Goal: Task Accomplishment & Management: Manage account settings

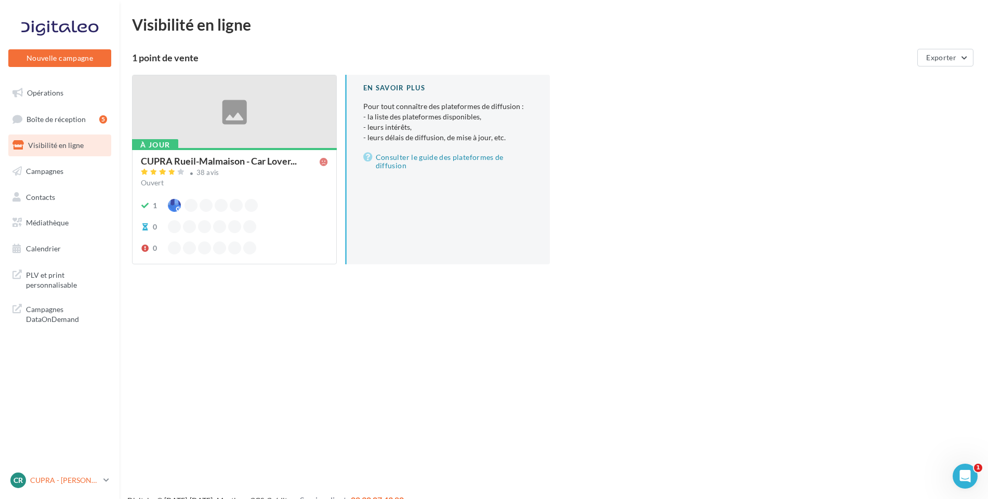
click at [65, 477] on p "CUPRA - [PERSON_NAME]" at bounding box center [64, 481] width 69 height 10
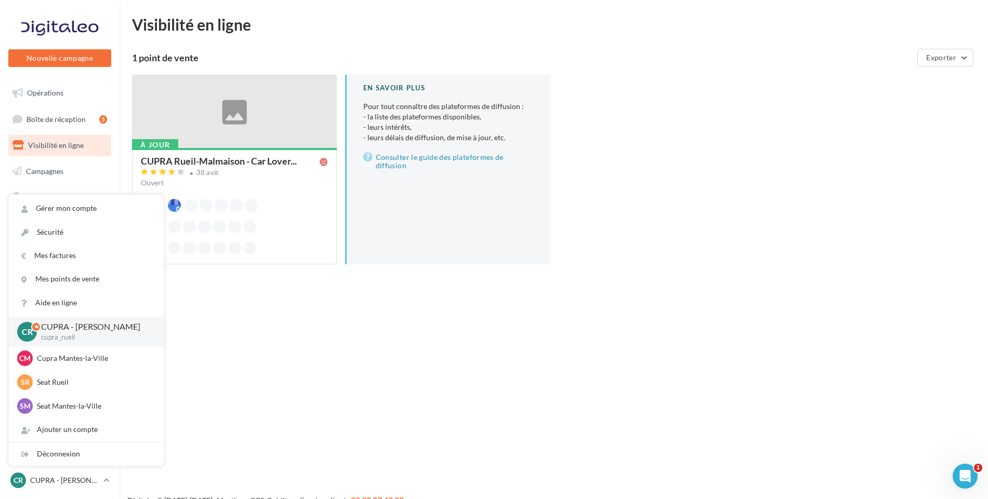
click at [76, 145] on span "Visibilité en ligne" at bounding box center [56, 145] width 56 height 9
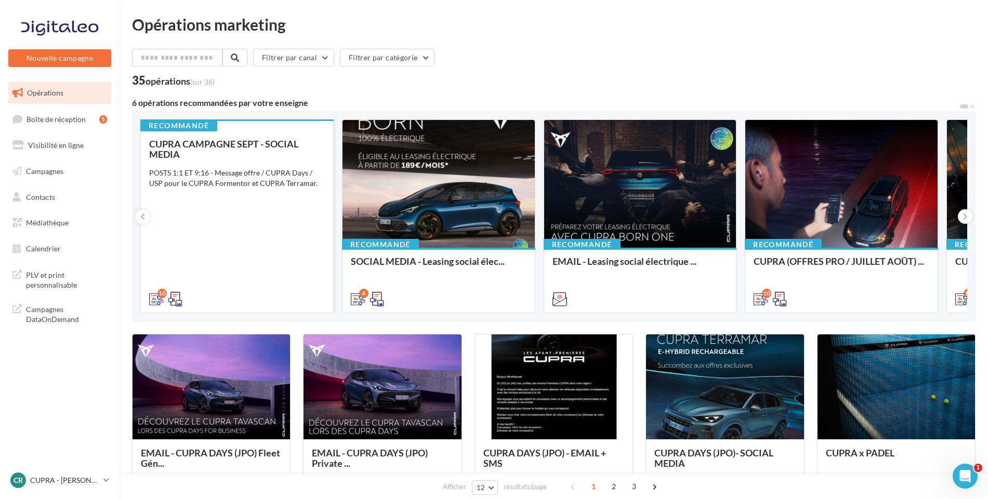
click at [249, 179] on div "POSTS 1:1 ET 9:16 - Message offre / CUPRA Days / USP pour le CUPRA Formentor et…" at bounding box center [237, 178] width 176 height 21
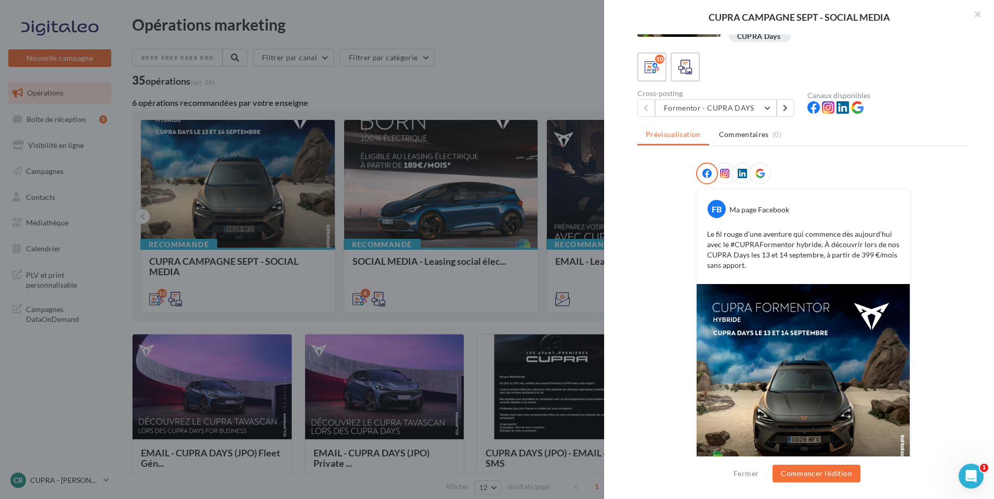
scroll to position [97, 0]
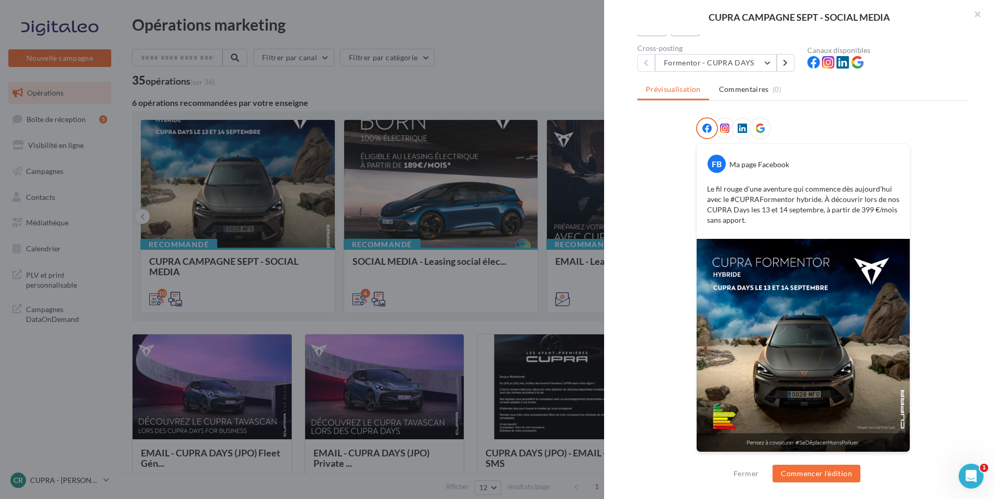
click at [724, 128] on icon at bounding box center [724, 128] width 9 height 9
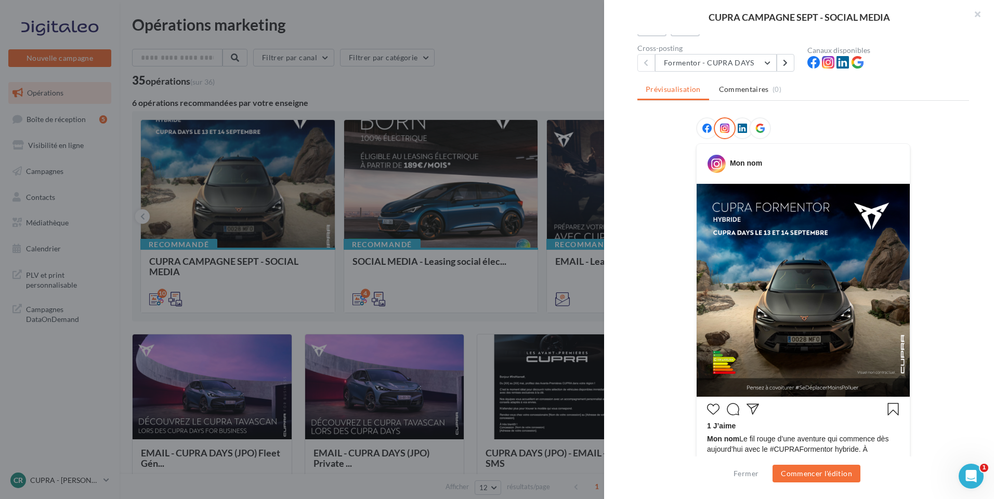
click at [702, 128] on icon at bounding box center [706, 128] width 9 height 9
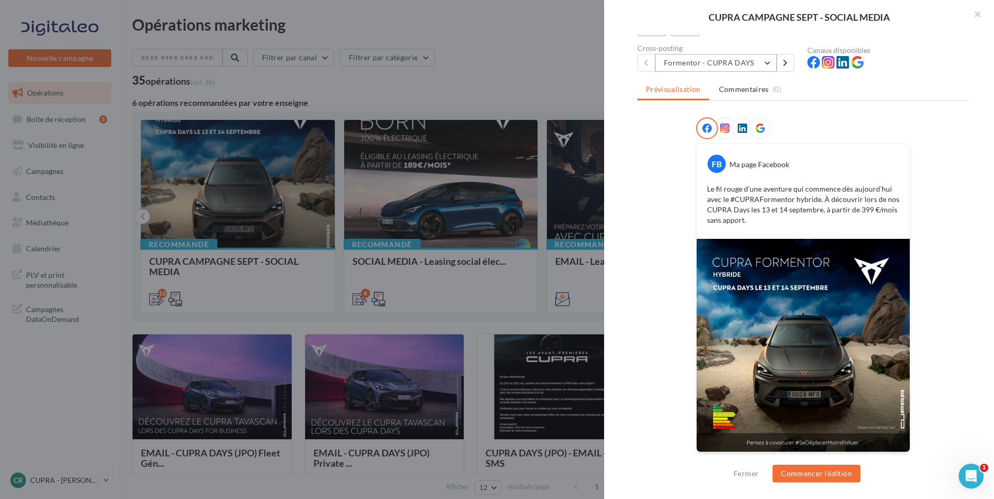
click at [736, 59] on button "Formentor - CUPRA DAYS" at bounding box center [716, 63] width 122 height 18
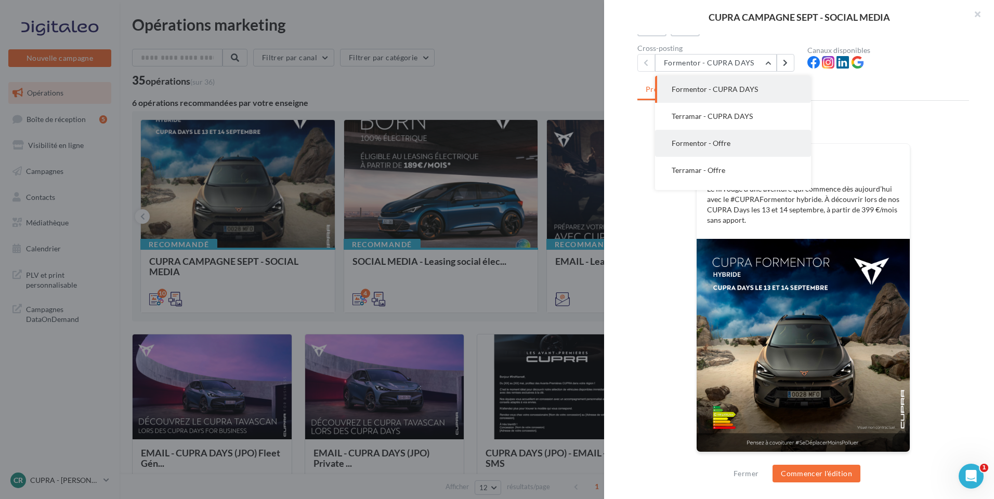
click at [760, 144] on button "Formentor - Offre" at bounding box center [733, 143] width 156 height 27
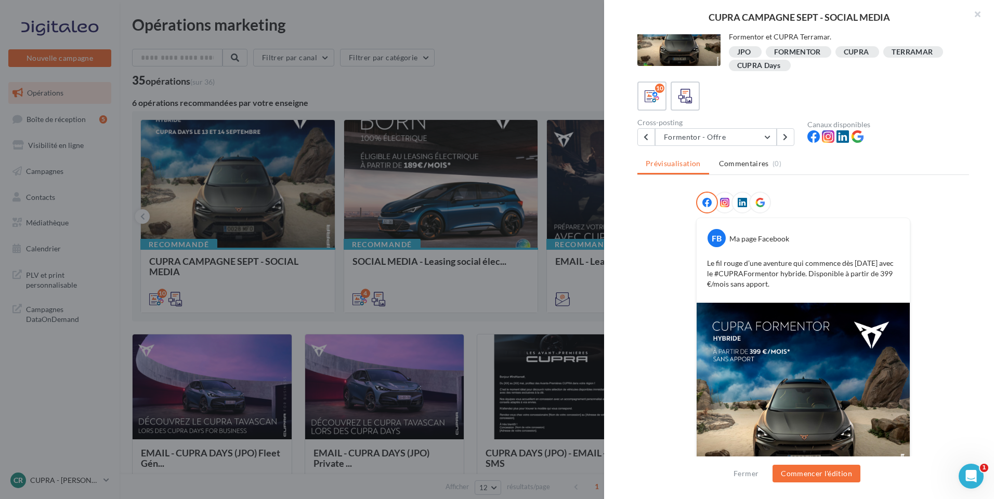
scroll to position [12, 0]
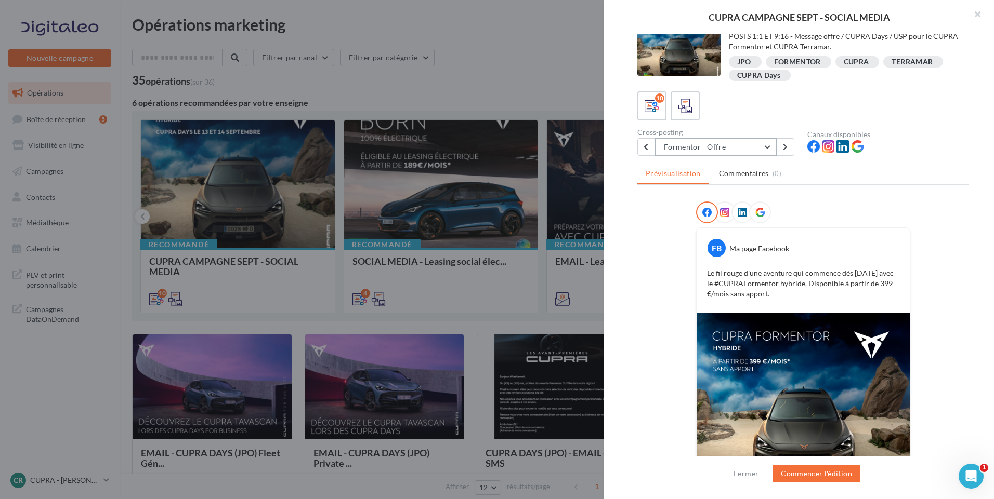
click at [760, 140] on button "Formentor - Offre" at bounding box center [716, 147] width 122 height 18
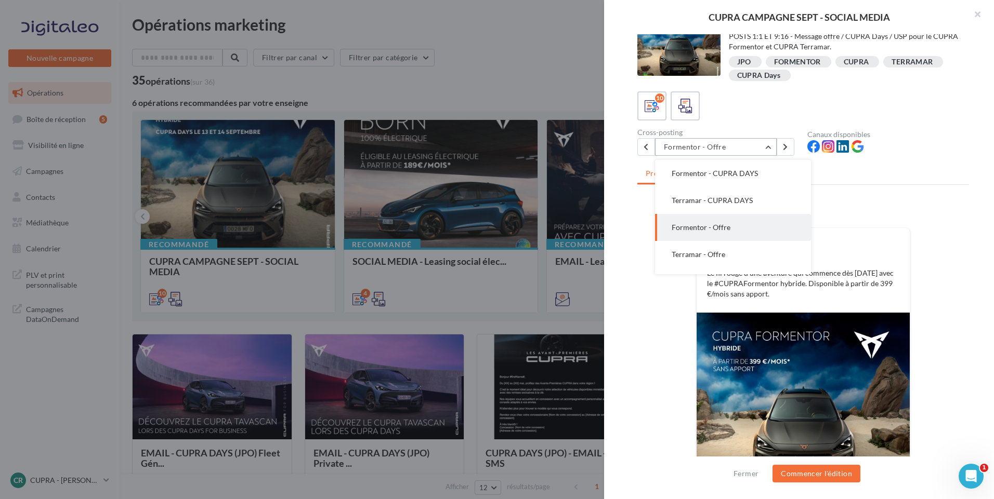
scroll to position [27, 0]
click at [864, 182] on ul "Prévisualisation Commentaires (0)" at bounding box center [803, 174] width 332 height 21
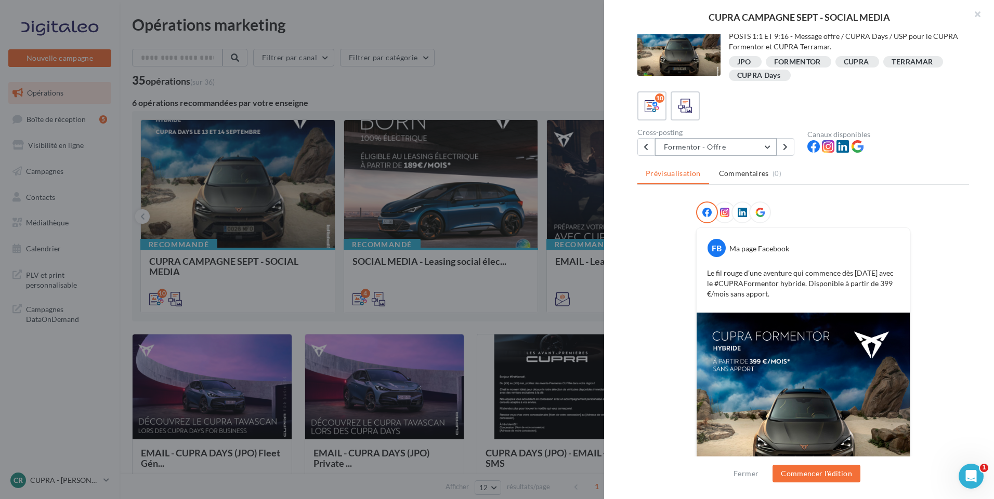
click at [722, 144] on button "Formentor - Offre" at bounding box center [716, 147] width 122 height 18
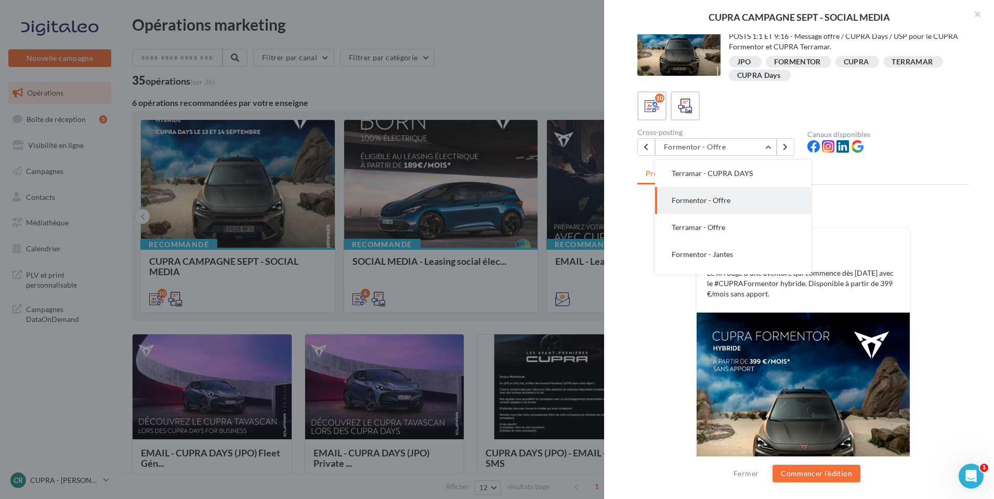
click at [841, 200] on div "Prévisualisation Commentaires (0) FB Ma page Facebook Le fil rouge d’une aventu…" at bounding box center [803, 313] width 332 height 298
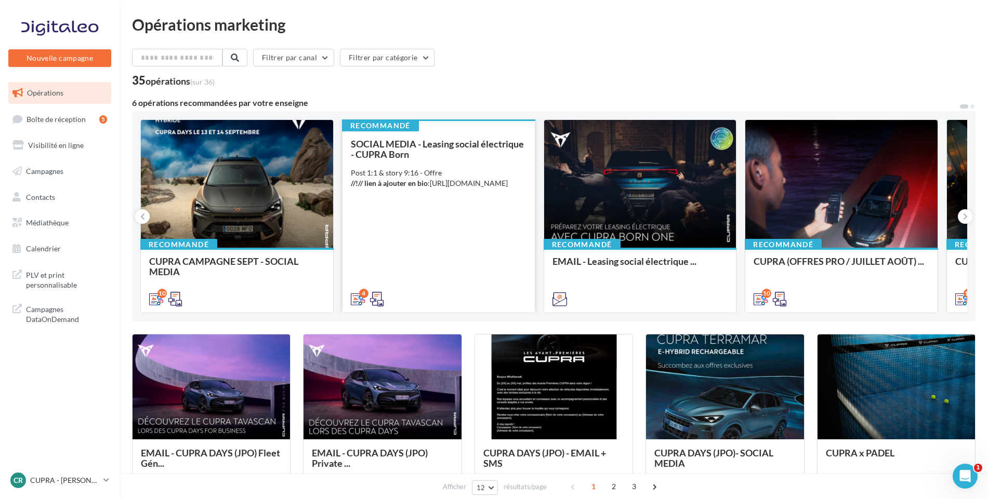
click at [492, 168] on div "Post 1:1 & story 9:16 - Offre //!// lien à ajouter en bio : https://www.cupraof…" at bounding box center [439, 178] width 176 height 21
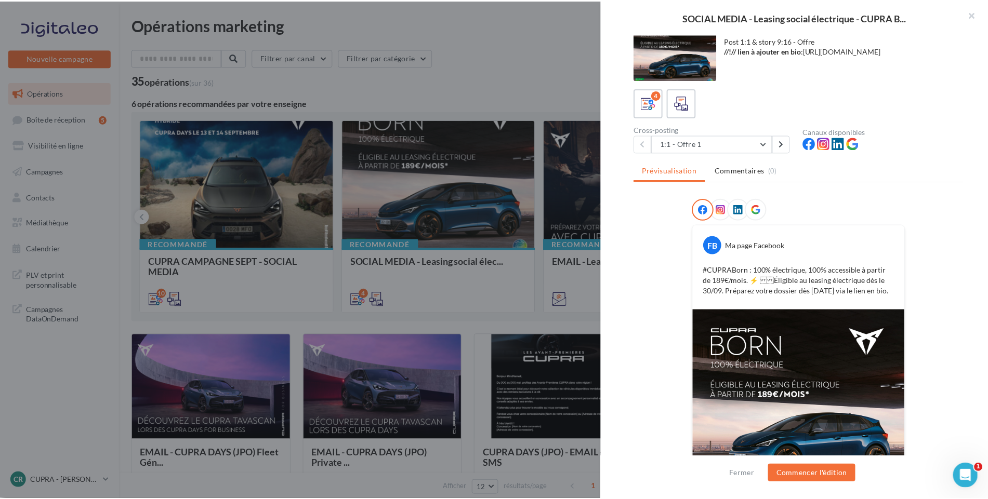
scroll to position [0, 0]
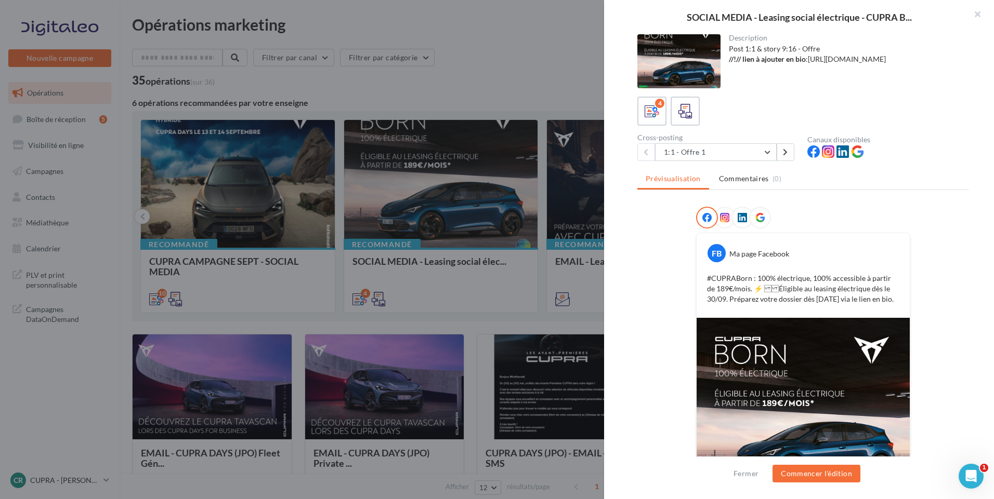
click at [498, 75] on div at bounding box center [497, 249] width 994 height 499
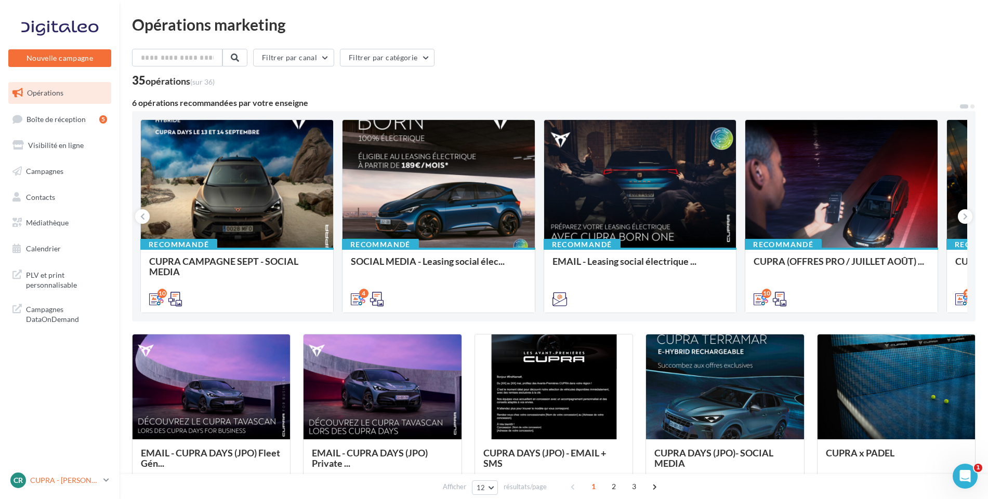
click at [70, 487] on div "CR CUPRA - RUEIL MALMAISON cupra_rueil" at bounding box center [54, 481] width 89 height 16
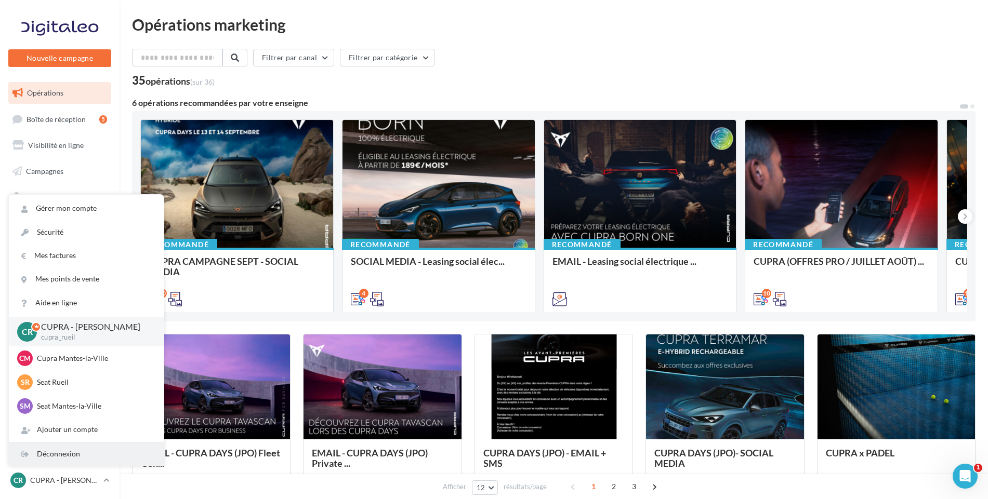
click at [77, 456] on div "Déconnexion" at bounding box center [86, 454] width 155 height 23
